Goal: Transaction & Acquisition: Purchase product/service

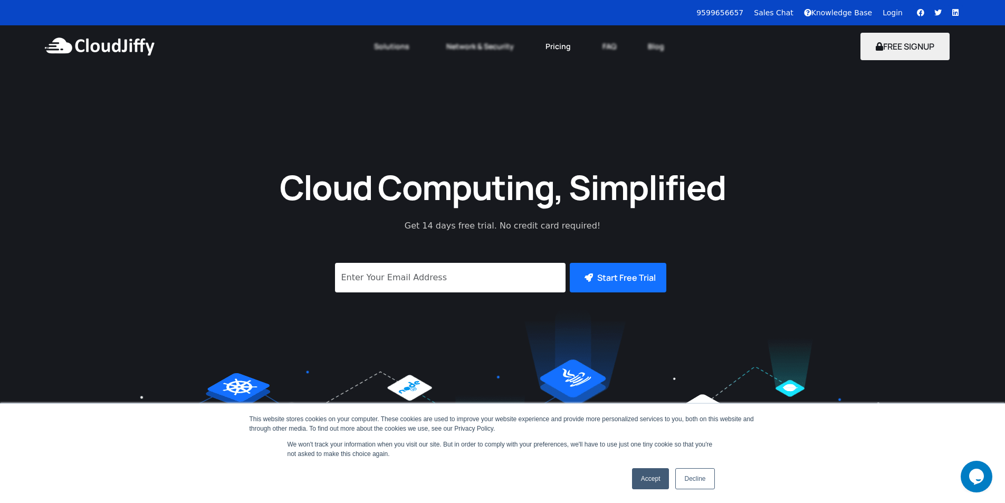
click at [553, 45] on link "Pricing" at bounding box center [558, 46] width 57 height 23
click at [683, 476] on link "Decline" at bounding box center [694, 478] width 39 height 21
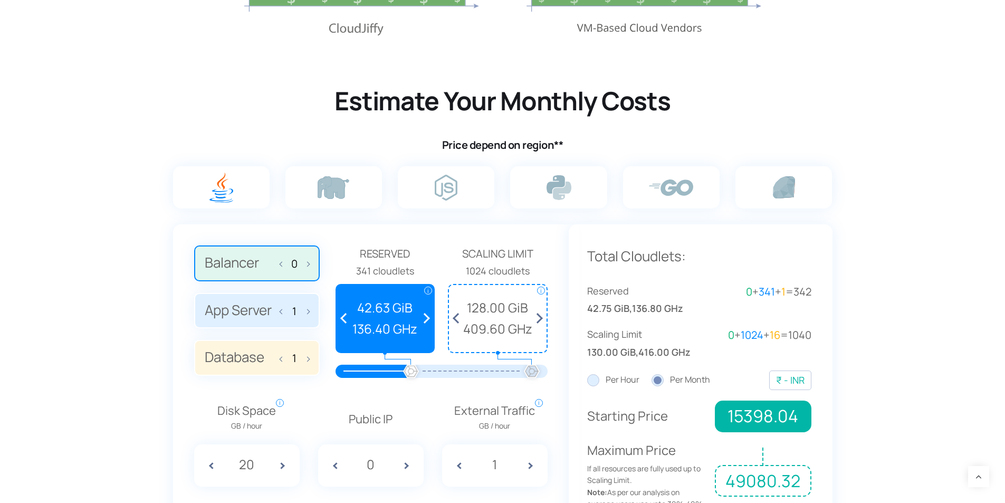
scroll to position [686, 0]
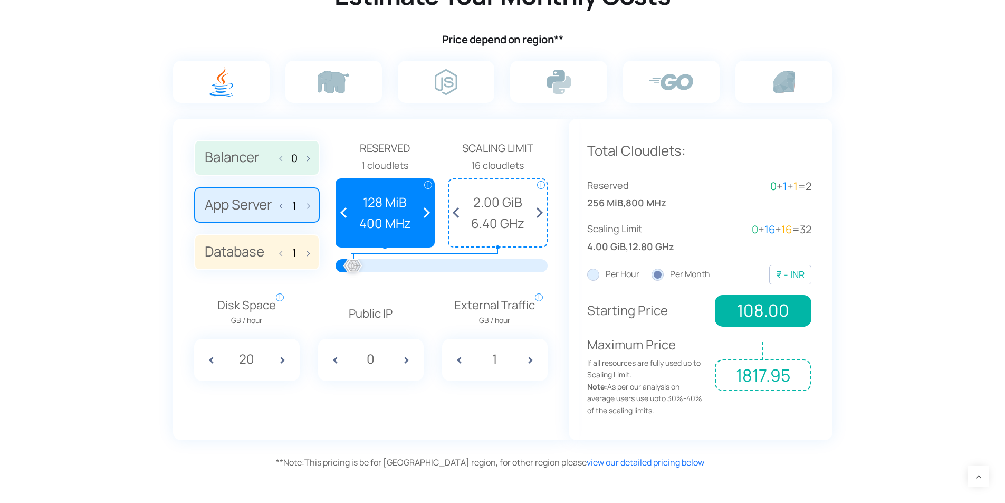
click at [368, 266] on div at bounding box center [450, 265] width 194 height 13
click at [307, 253] on span at bounding box center [305, 252] width 7 height 22
type input "3"
click at [540, 210] on span at bounding box center [537, 212] width 20 height 67
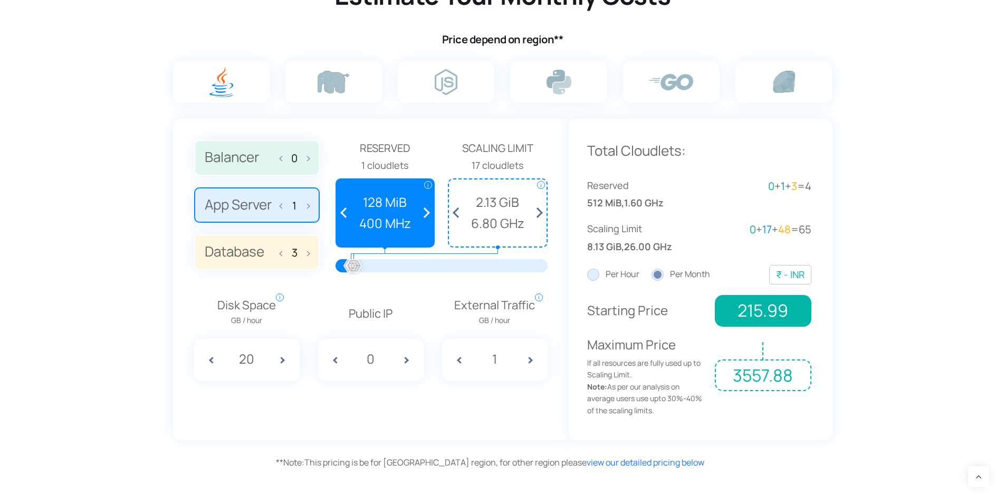
click at [540, 210] on span at bounding box center [537, 212] width 20 height 67
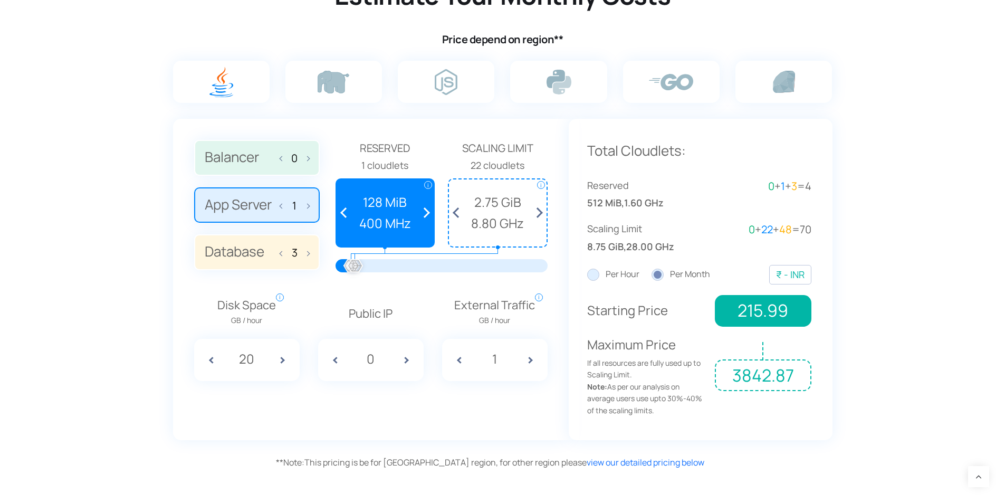
click at [540, 210] on span at bounding box center [537, 212] width 20 height 67
